Goal: Task Accomplishment & Management: Use online tool/utility

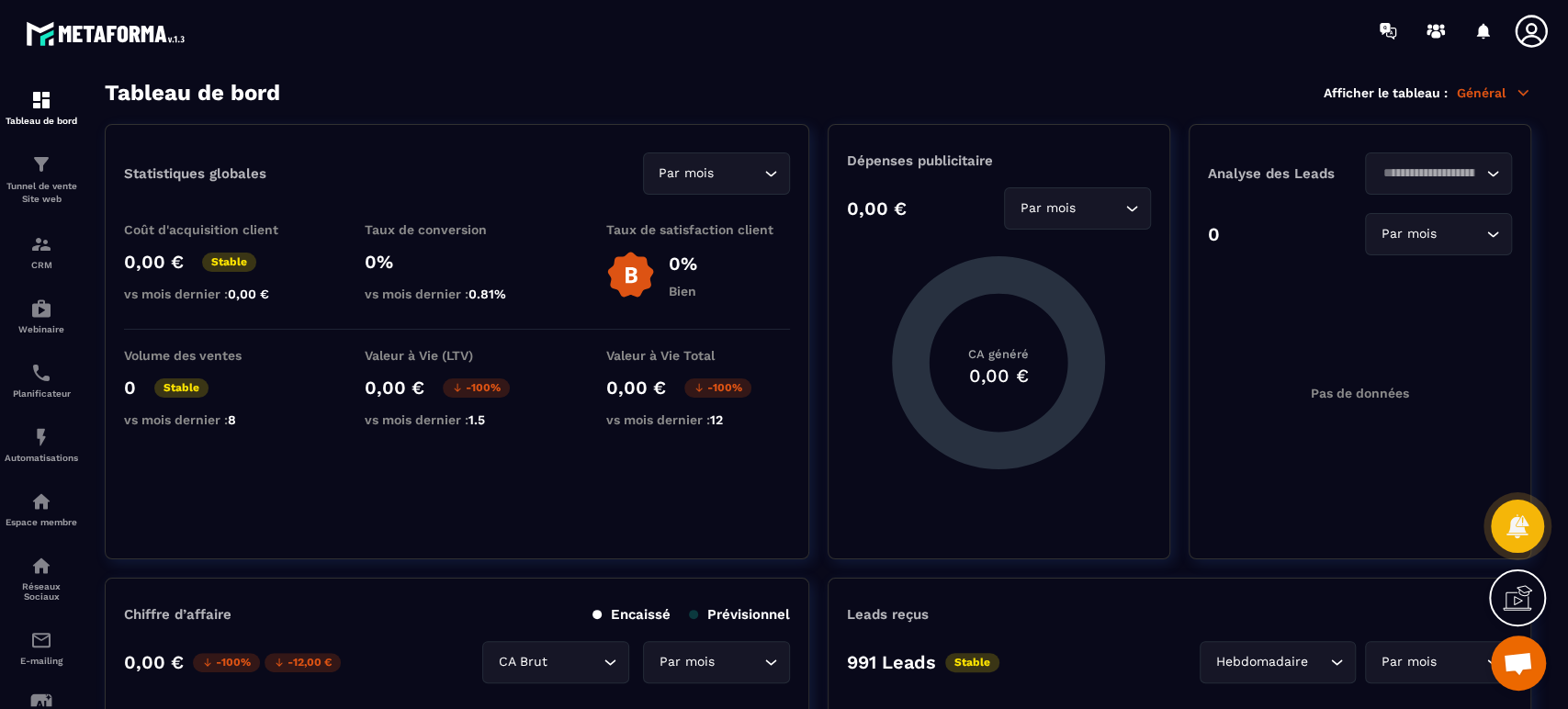
click at [62, 193] on p "Tunnel de vente Site web" at bounding box center [42, 192] width 74 height 25
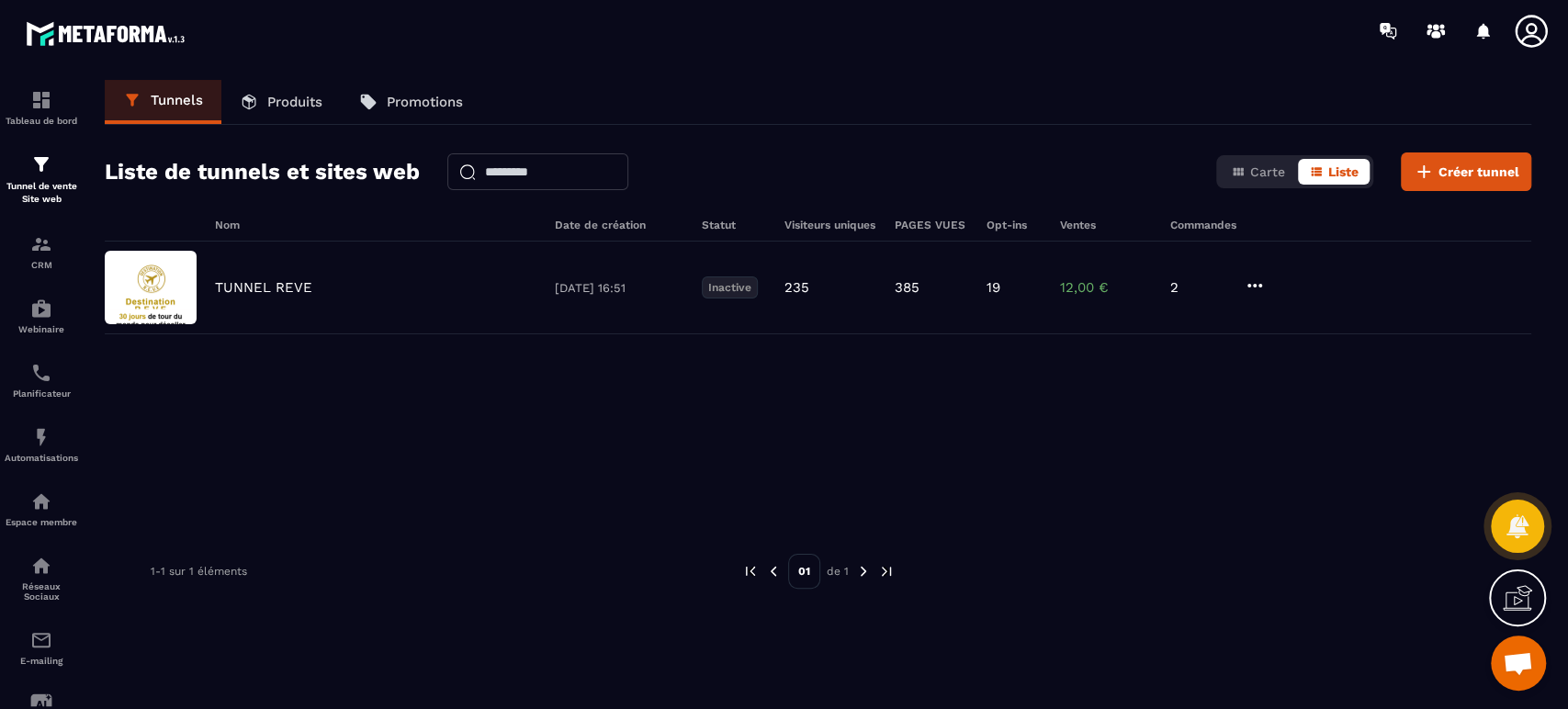
click at [247, 285] on p "TUNNEL REVE" at bounding box center [263, 287] width 97 height 17
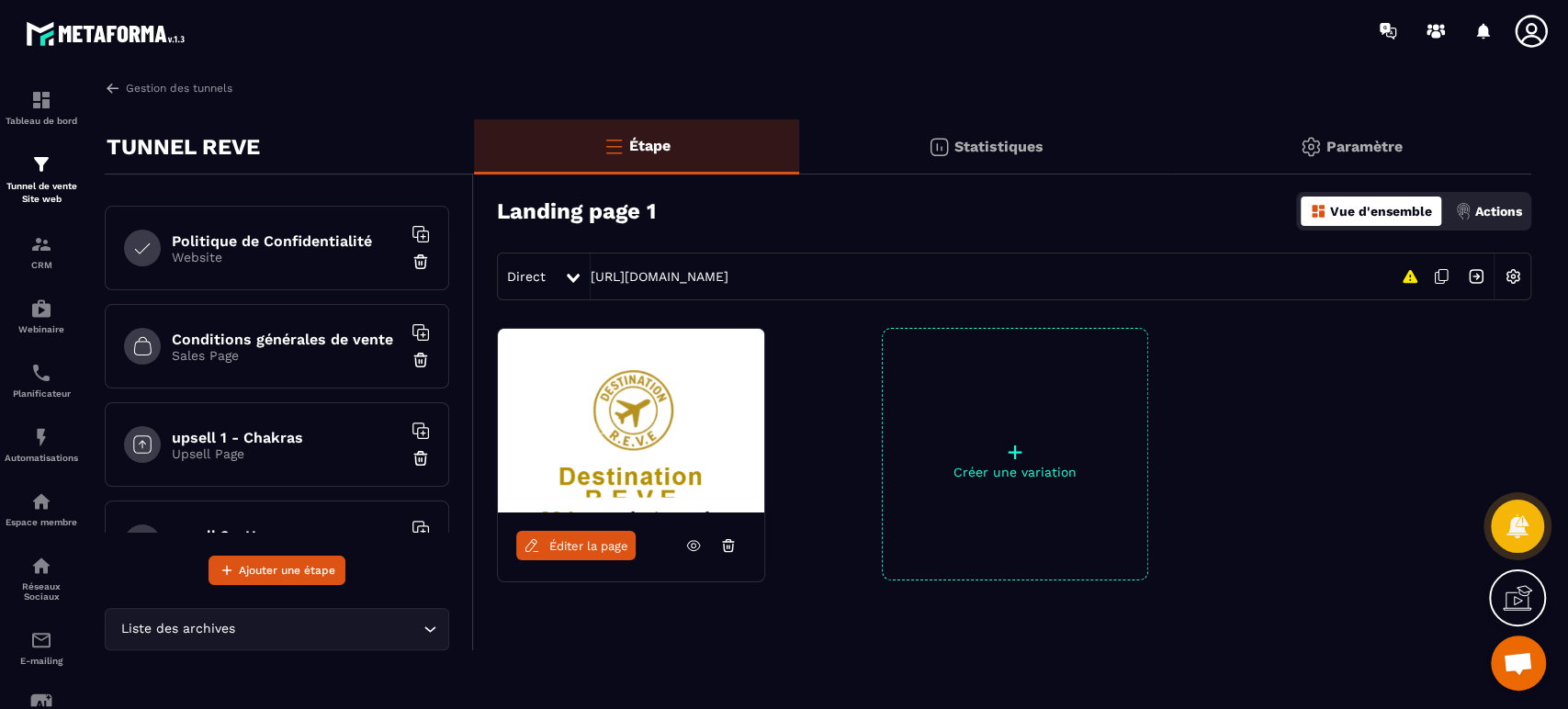
scroll to position [863, 0]
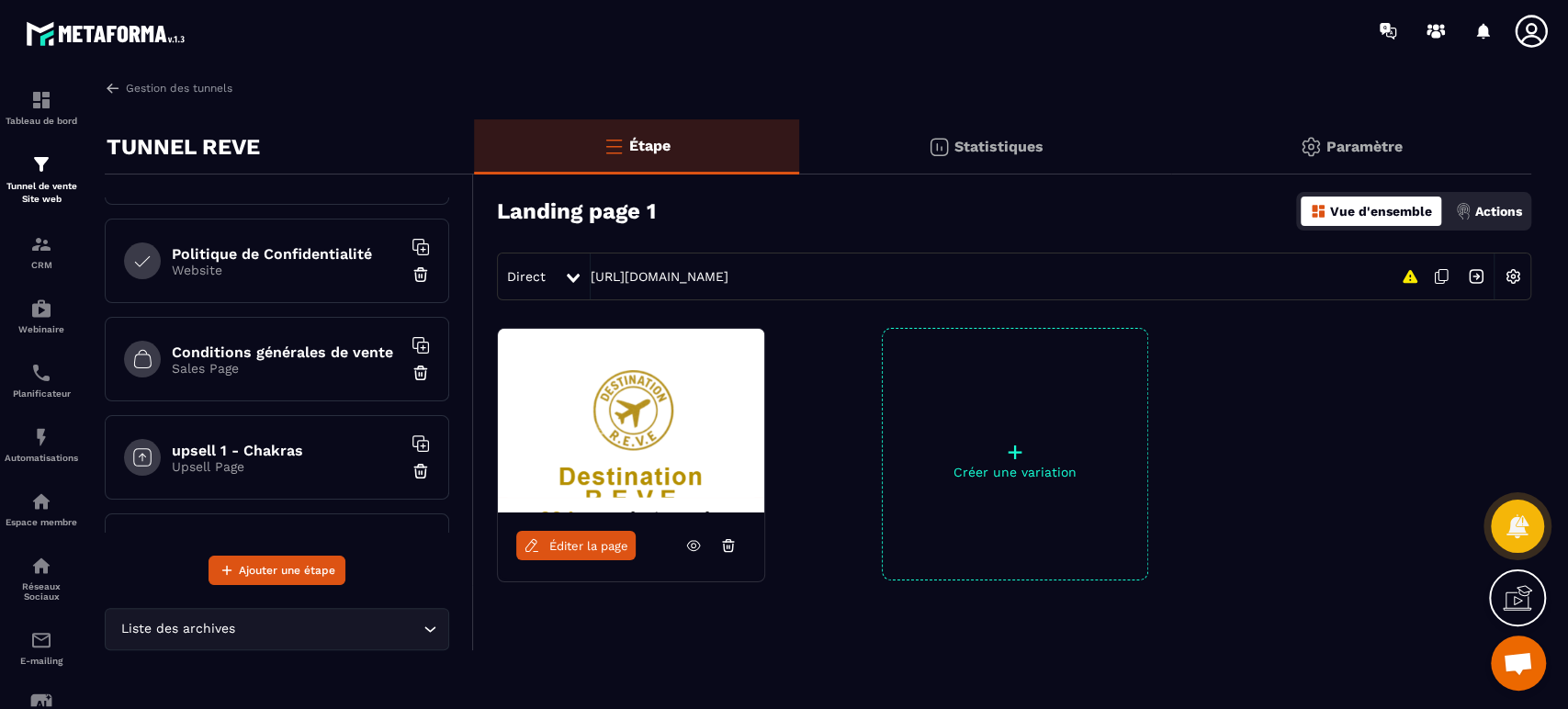
click at [292, 448] on h6 "upsell 1 - Chakras" at bounding box center [287, 451] width 229 height 17
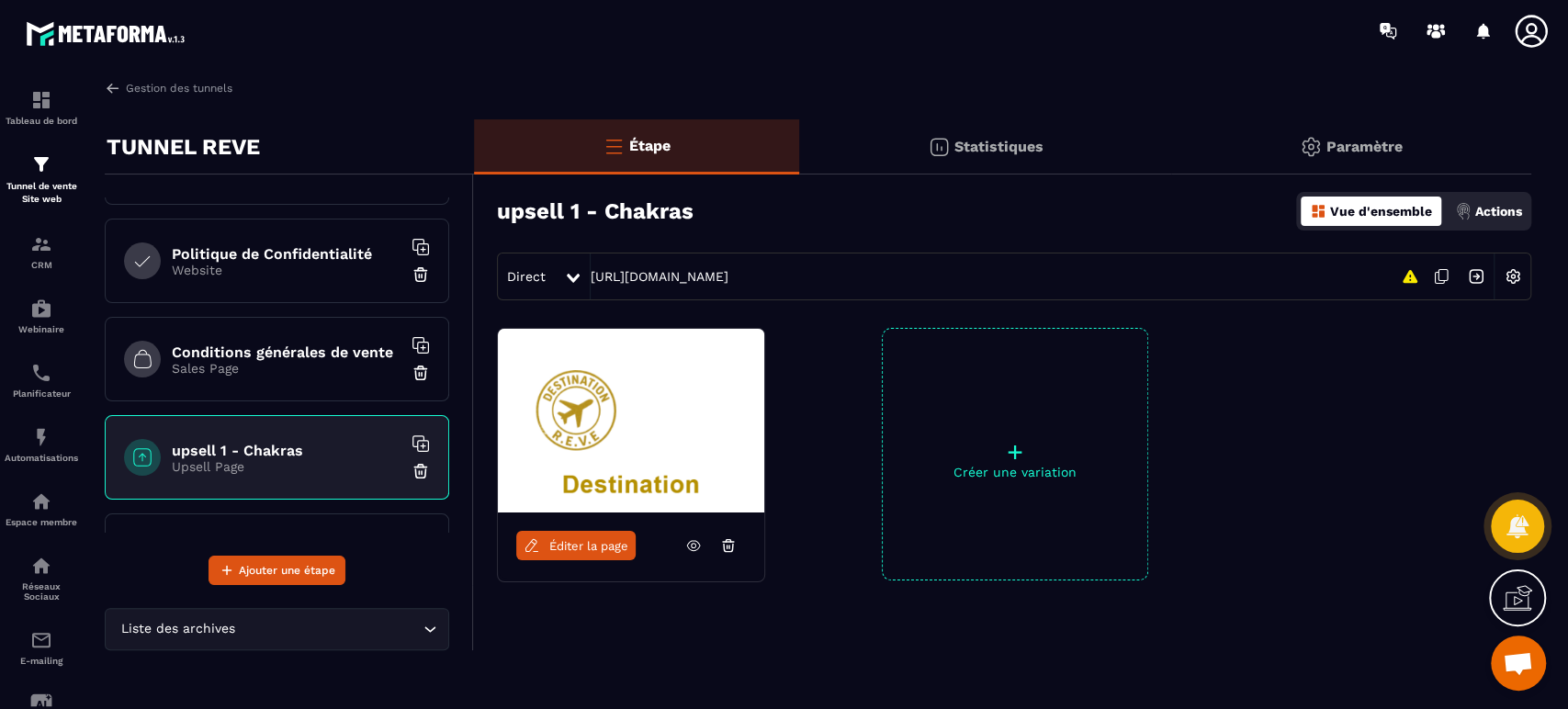
click at [562, 552] on span "Éditer la page" at bounding box center [588, 546] width 79 height 14
